Goal: Task Accomplishment & Management: Manage account settings

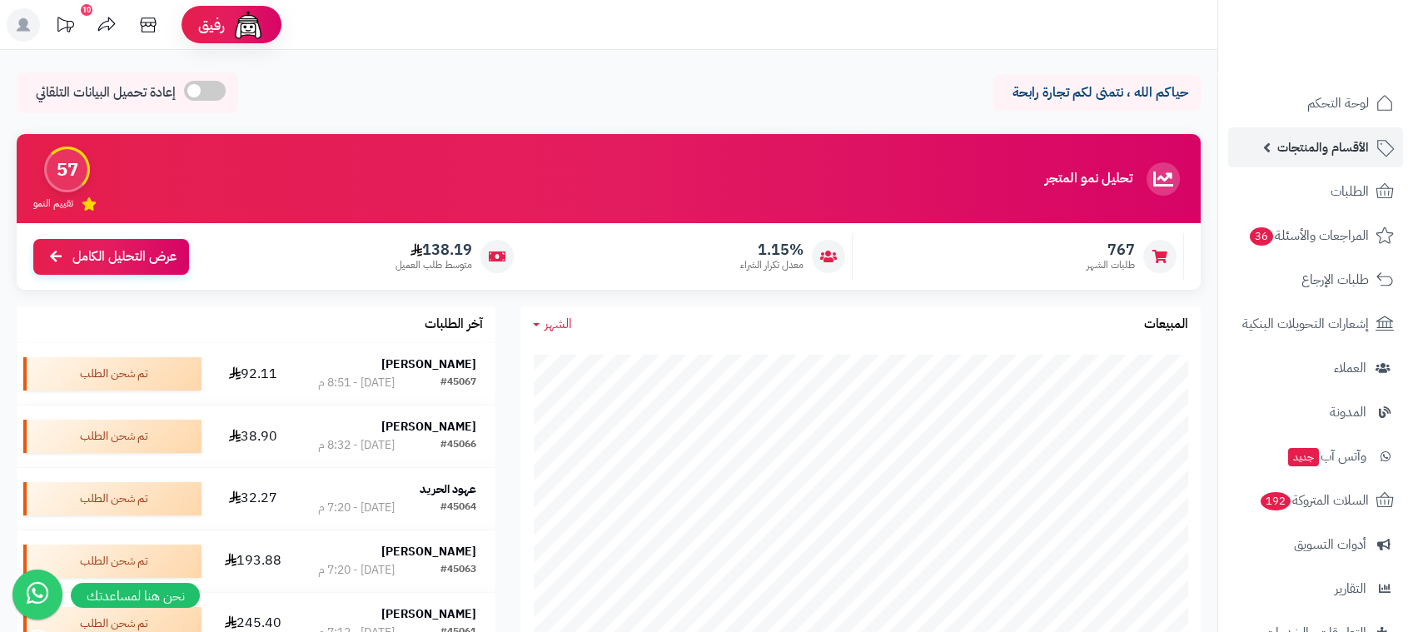
click at [1299, 144] on span "الأقسام والمنتجات" at bounding box center [1323, 147] width 92 height 23
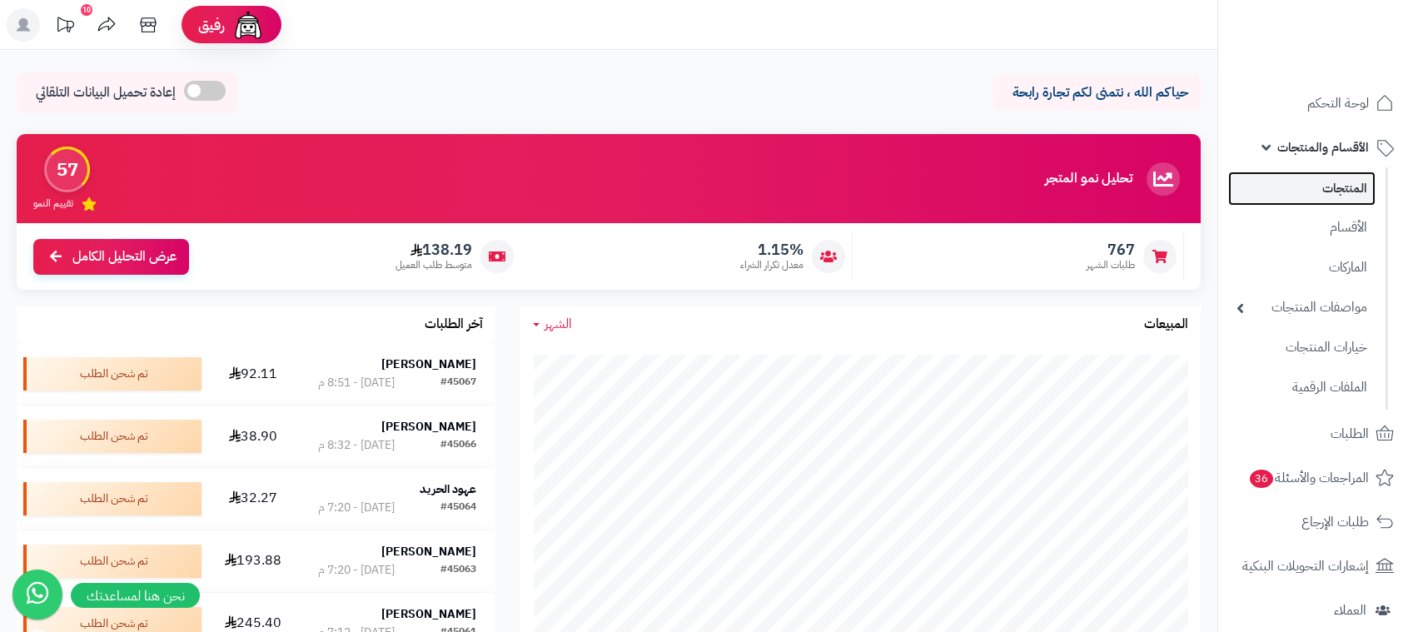
click at [1347, 202] on link "المنتجات" at bounding box center [1301, 189] width 147 height 34
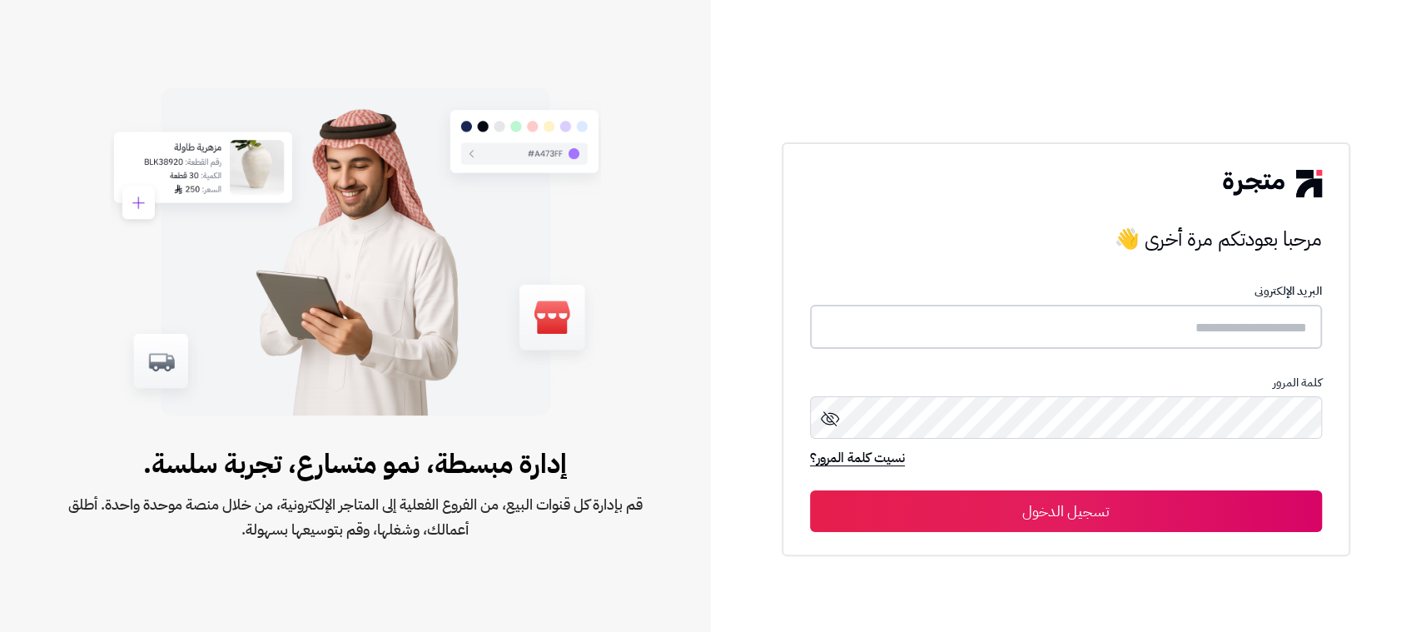
type input "*******"
click at [1226, 510] on button "تسجيل الدخول" at bounding box center [1066, 511] width 512 height 42
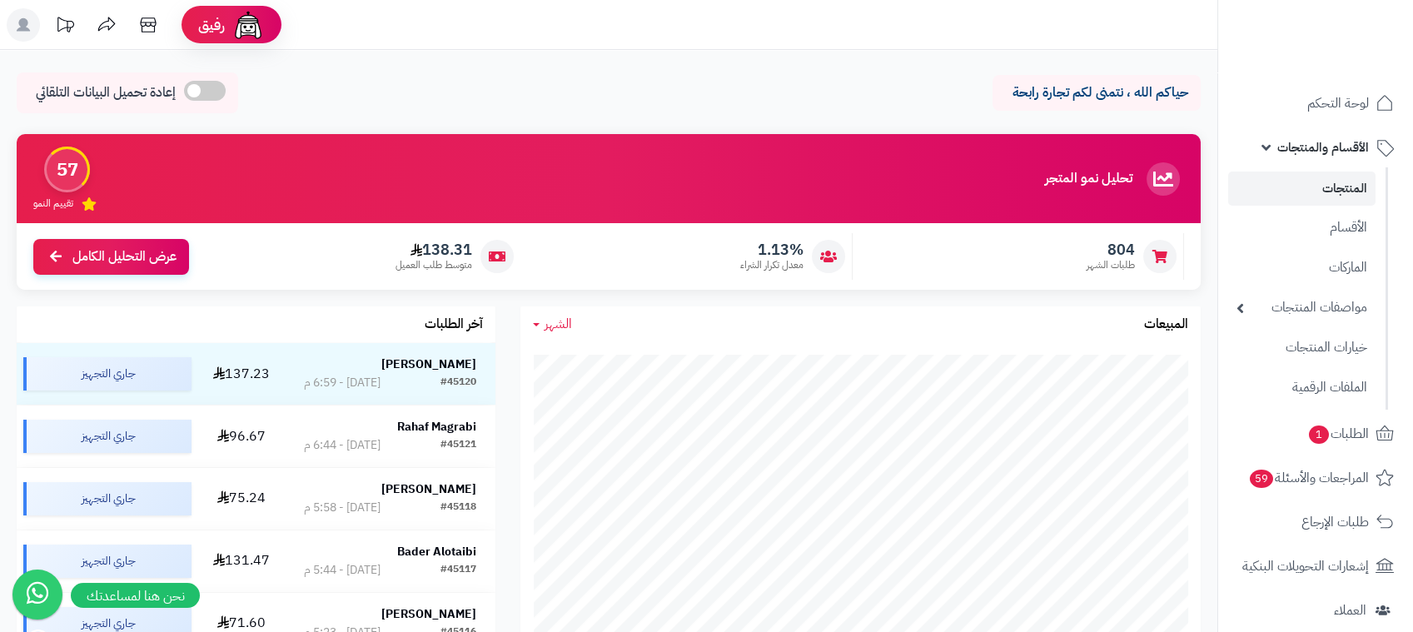
click at [1302, 192] on link "المنتجات" at bounding box center [1301, 189] width 147 height 34
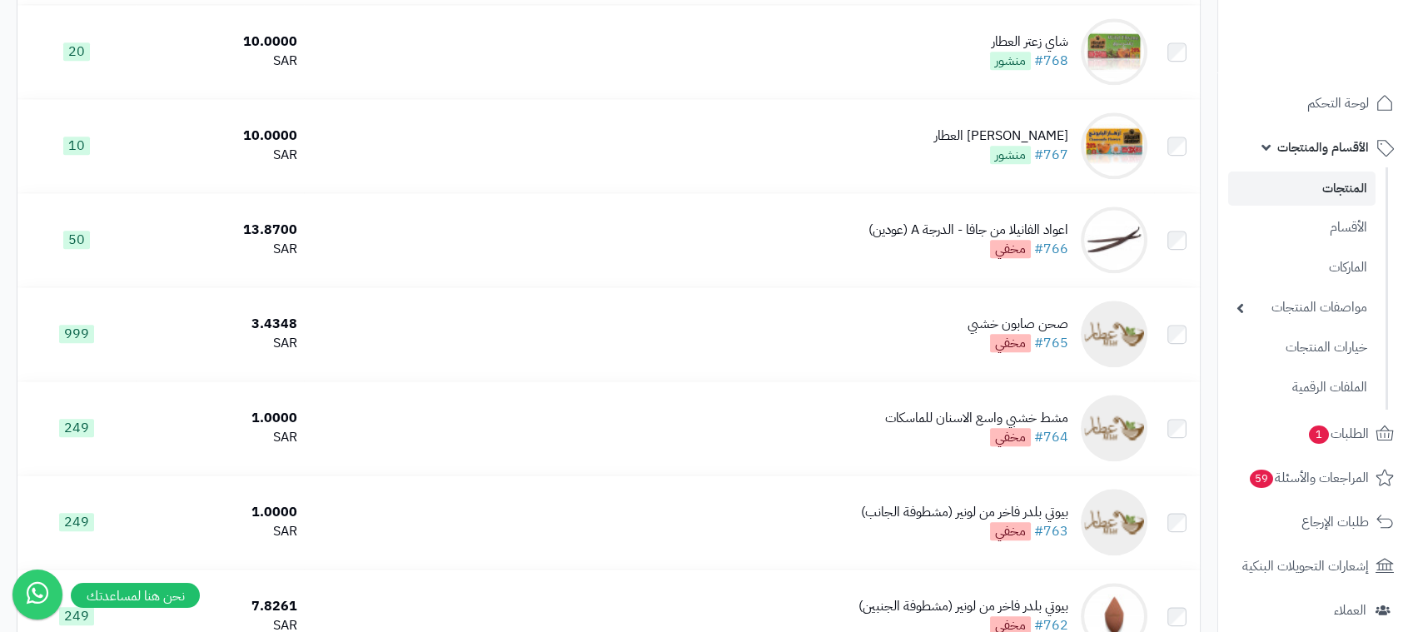
scroll to position [3952, 0]
